Goal: Find specific page/section: Find specific page/section

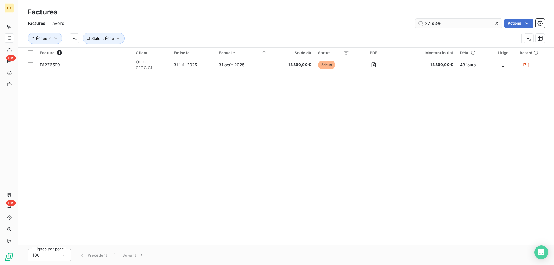
drag, startPoint x: 443, startPoint y: 25, endPoint x: 422, endPoint y: 22, distance: 21.5
click at [422, 22] on input "276599" at bounding box center [458, 23] width 87 height 9
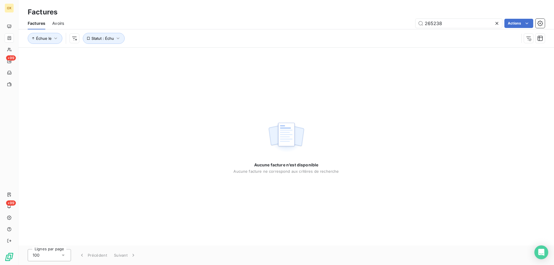
type input "265238"
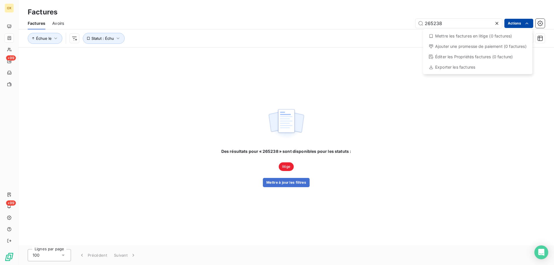
click at [516, 25] on html "OX +99 +99 Factures Factures Avoirs 265238 Actions Mettre les factures en litig…" at bounding box center [277, 132] width 554 height 265
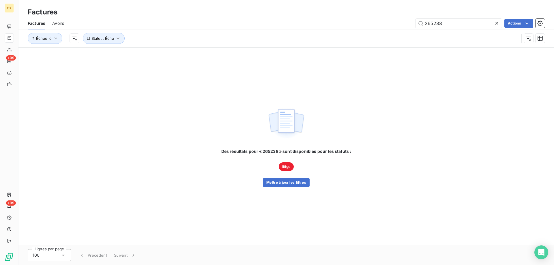
click at [288, 168] on html "OX +99 +99 Factures Factures Avoirs 265238 Actions Échue le Statut : Échu Des r…" at bounding box center [277, 132] width 554 height 265
click at [282, 181] on button "Mettre à jour les filtres" at bounding box center [286, 182] width 47 height 9
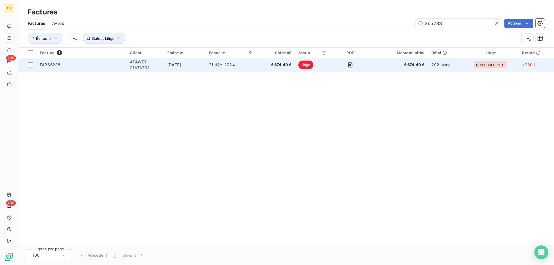
click at [307, 65] on html "OX +99 +99 Factures Factures Avoirs 265238 Actions Échue le Statut : Litige Fac…" at bounding box center [277, 132] width 554 height 265
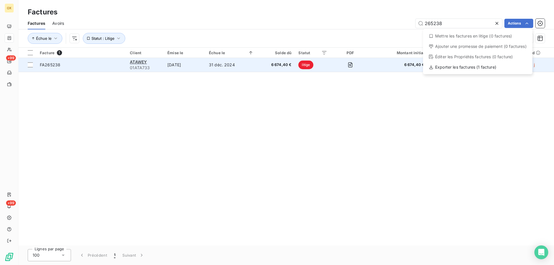
click at [306, 67] on html "OX +99 +99 Factures Factures Avoirs 265238 Actions Mettre les factures en litig…" at bounding box center [277, 132] width 554 height 265
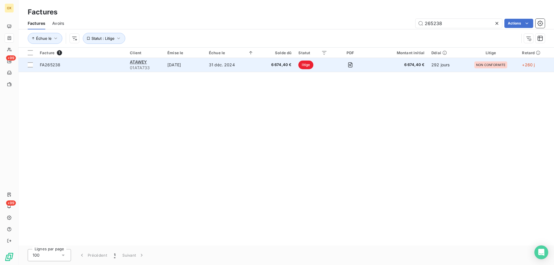
click at [137, 64] on div "ATAWEY" at bounding box center [145, 62] width 31 height 6
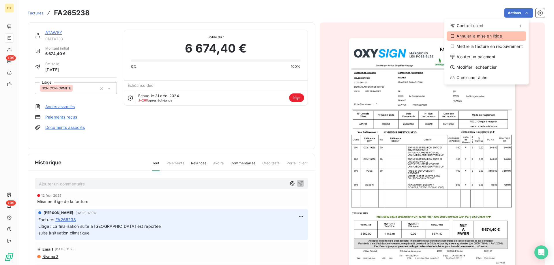
click at [452, 37] on icon at bounding box center [452, 36] width 5 height 5
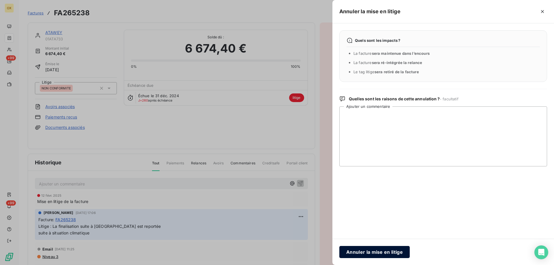
click at [371, 251] on button "Annuler la mise en litige" at bounding box center [374, 252] width 70 height 12
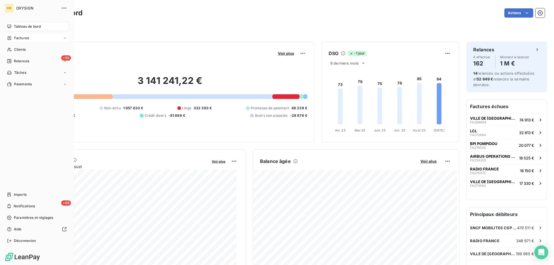
click at [22, 39] on span "Factures" at bounding box center [21, 37] width 15 height 5
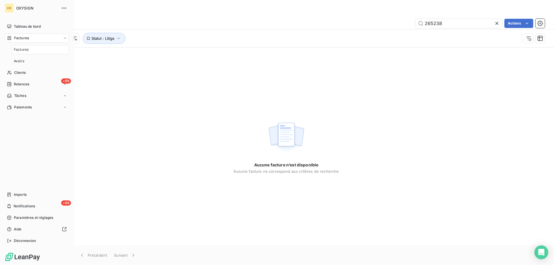
click at [25, 51] on span "Factures" at bounding box center [21, 49] width 15 height 5
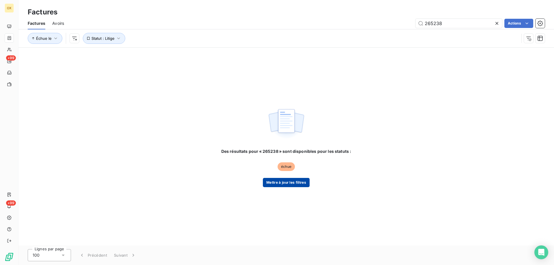
click at [280, 182] on button "Mettre à jour les filtres" at bounding box center [286, 182] width 47 height 9
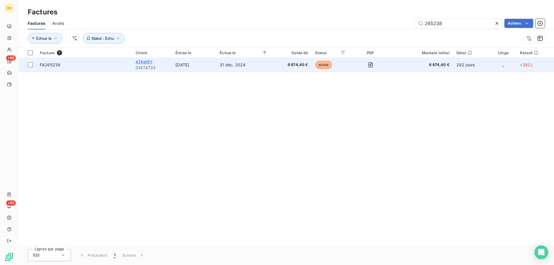
click at [139, 63] on span "ATAWEY" at bounding box center [144, 61] width 17 height 5
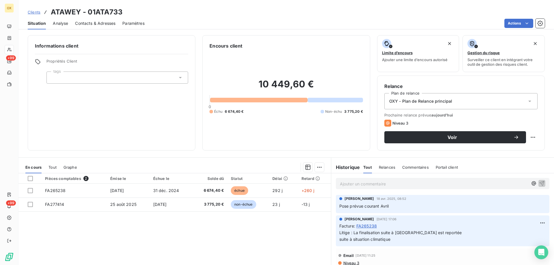
click at [346, 182] on p "Ajouter un commentaire ﻿" at bounding box center [434, 183] width 188 height 7
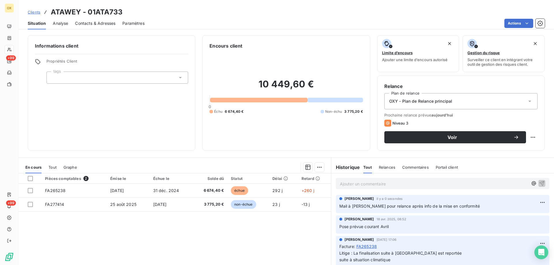
click at [463, 225] on p "Pose prévue courant Avril" at bounding box center [442, 226] width 206 height 7
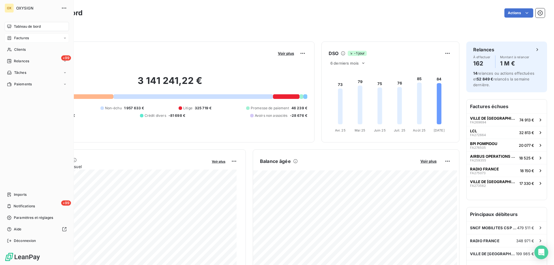
click at [24, 40] on span "Factures" at bounding box center [21, 37] width 15 height 5
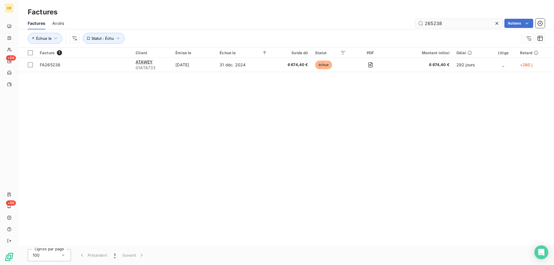
drag, startPoint x: 441, startPoint y: 23, endPoint x: 422, endPoint y: 22, distance: 19.0
click at [422, 22] on input "265238" at bounding box center [458, 23] width 87 height 9
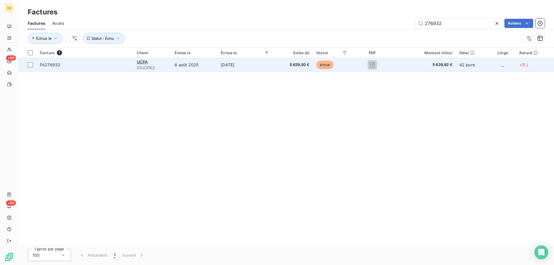
type input "276932"
click at [144, 66] on span "01UCPA2" at bounding box center [152, 68] width 31 height 6
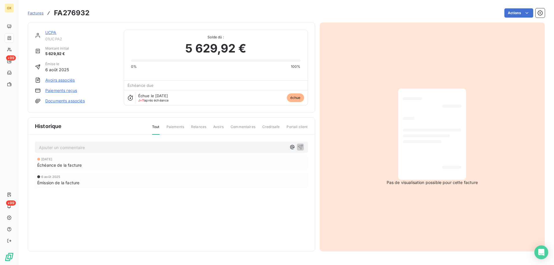
click at [53, 150] on p "Ajouter un commentaire ﻿" at bounding box center [162, 147] width 247 height 7
drag, startPoint x: 93, startPoint y: 190, endPoint x: 97, endPoint y: 195, distance: 6.5
click at [97, 195] on div "6 sept. 2025 Échéance de la facture 6 août 2025 Émission de la facture" at bounding box center [171, 183] width 273 height 56
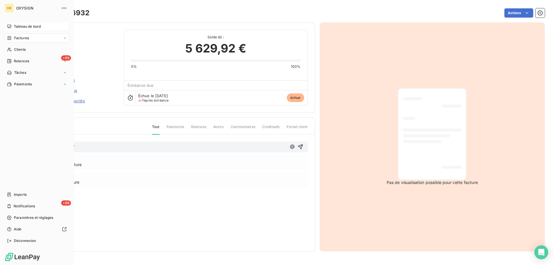
drag, startPoint x: 16, startPoint y: 27, endPoint x: 58, endPoint y: 59, distance: 52.7
click at [16, 27] on span "Tableau de bord" at bounding box center [27, 26] width 27 height 5
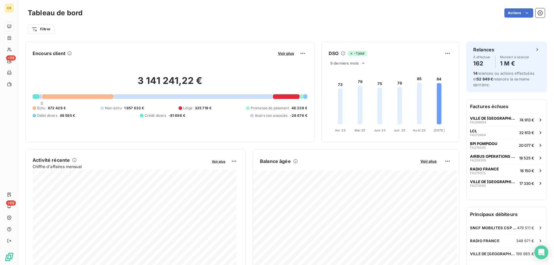
drag, startPoint x: 135, startPoint y: 117, endPoint x: 130, endPoint y: 104, distance: 14.4
click at [134, 116] on div "Échu 872 429 € Non-échu 1 957 633 € Litige 325 719 € Promesse de paiement 46 23…" at bounding box center [170, 112] width 274 height 13
